Goal: Check status: Check status

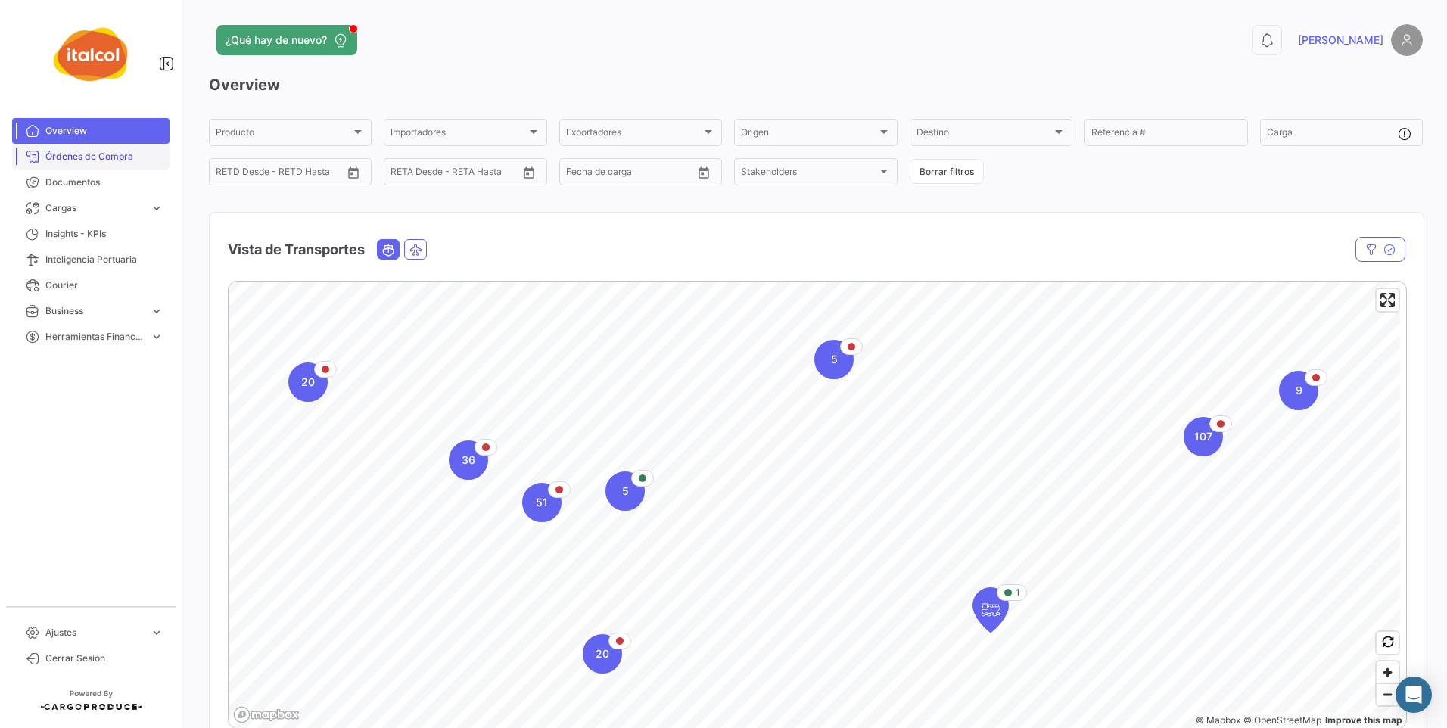
click at [72, 155] on span "Órdenes de Compra" at bounding box center [104, 157] width 118 height 14
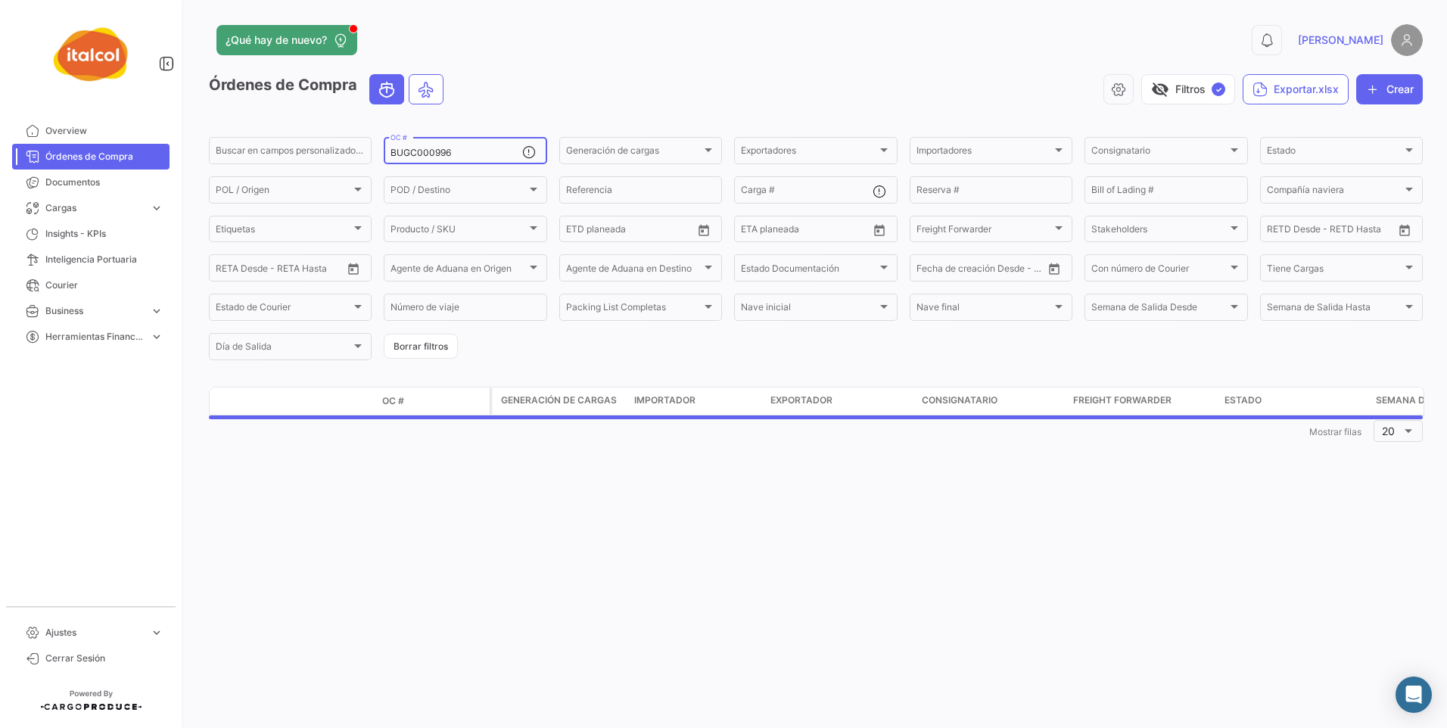
click at [405, 146] on div "BUGC000996 OC #" at bounding box center [455, 150] width 131 height 30
click at [403, 152] on input "BUGC000996" at bounding box center [455, 153] width 131 height 11
paste input "OCCC002248"
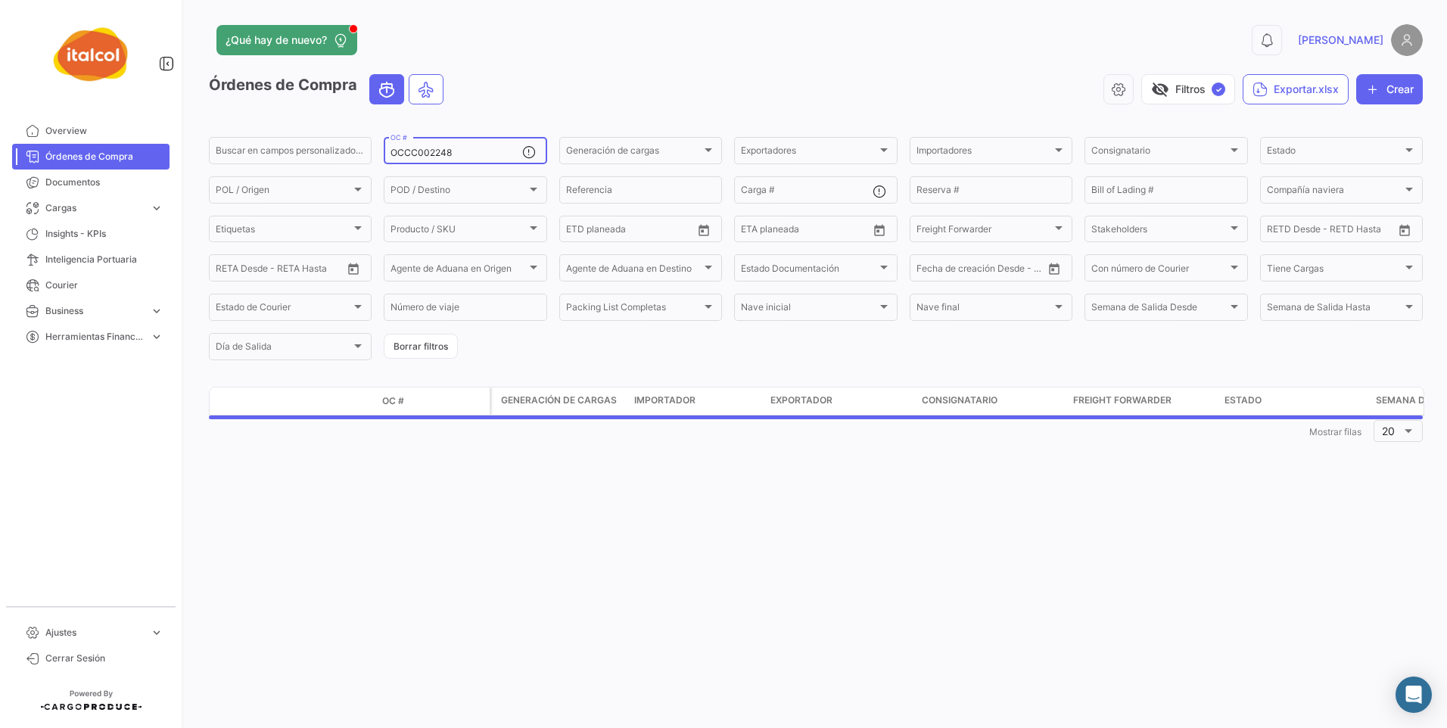
type input "OCCC002248"
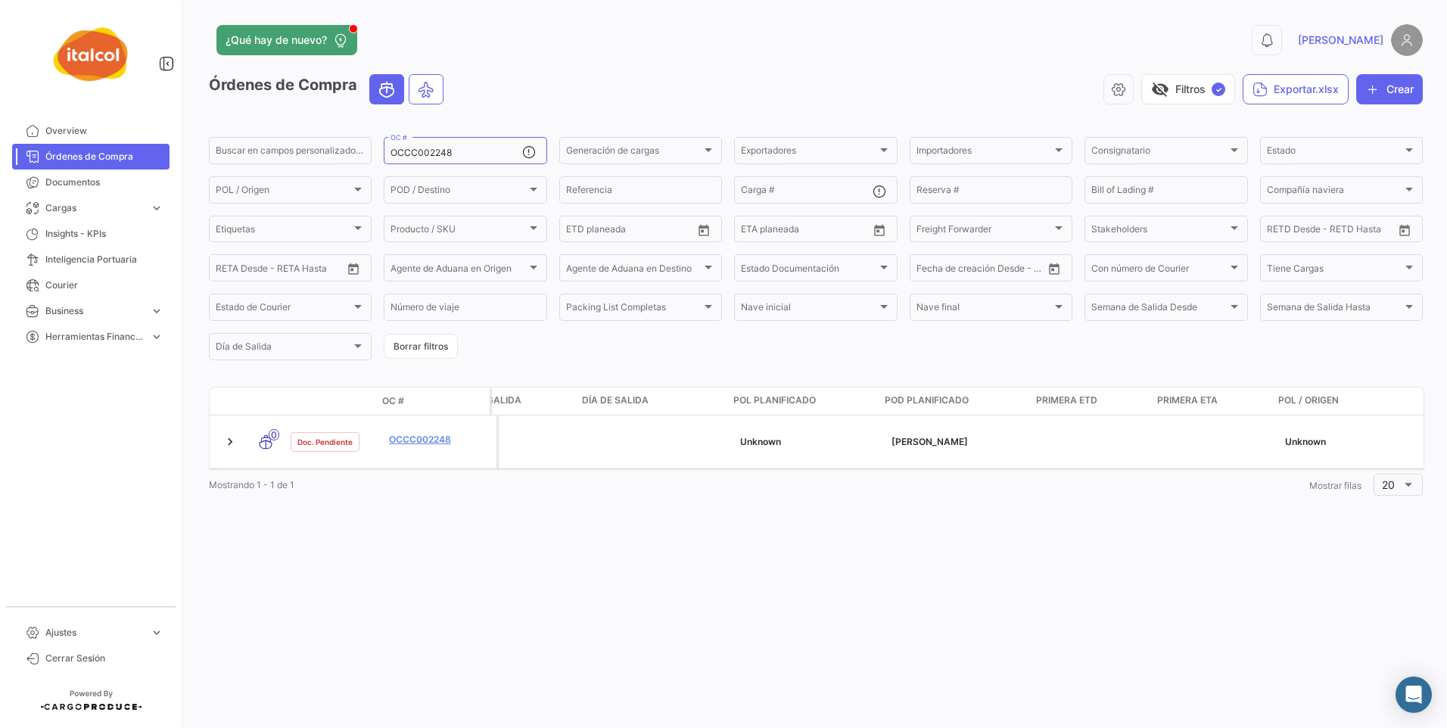
scroll to position [0, 945]
